Goal: Navigation & Orientation: Find specific page/section

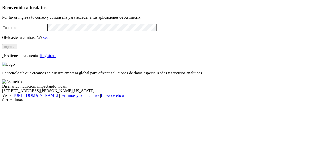
type input "[PERSON_NAME][EMAIL_ADDRESS][DOMAIN_NAME]"
click input "submit" at bounding box center [0, 0] width 0 height 0
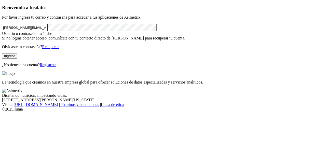
click input "submit" at bounding box center [0, 0] width 0 height 0
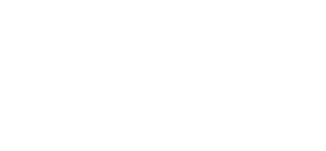
click at [8, 96] on icon at bounding box center [10, 104] width 16 height 16
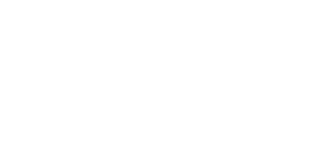
click at [12, 5] on icon at bounding box center [10, 104] width 16 height 204
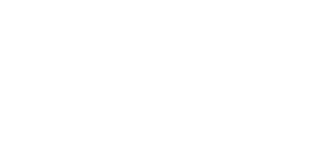
click at [8, 10] on icon at bounding box center [10, 104] width 16 height 204
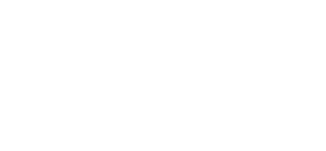
click at [8, 11] on icon at bounding box center [10, 104] width 16 height 204
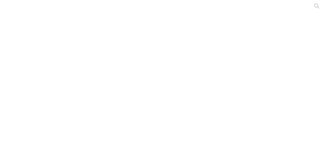
click at [5, 8] on icon at bounding box center [10, 104] width 16 height 204
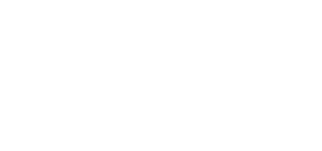
scroll to position [30, 0]
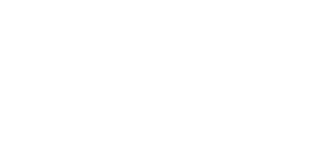
click at [9, 8] on icon at bounding box center [10, 104] width 16 height 204
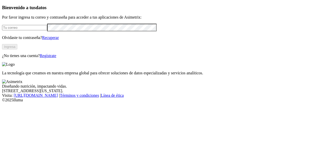
click at [47, 30] on input "email" at bounding box center [24, 27] width 45 height 5
type input "raul.sierra@premexcorp.com"
click input "submit" at bounding box center [0, 0] width 0 height 0
